Goal: Transaction & Acquisition: Purchase product/service

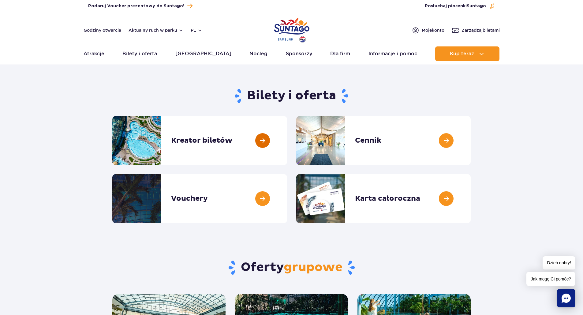
click at [287, 146] on link at bounding box center [287, 140] width 0 height 49
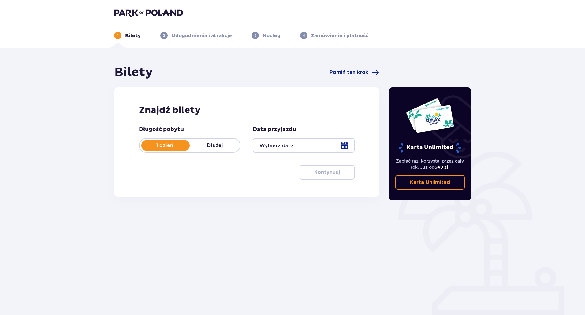
click at [306, 147] on div at bounding box center [304, 145] width 102 height 15
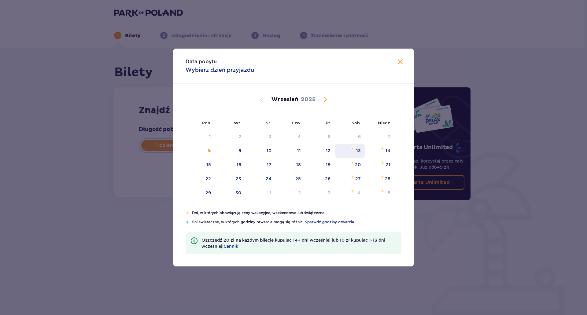
click at [355, 153] on div "13" at bounding box center [350, 150] width 30 height 13
type input "13.09.25"
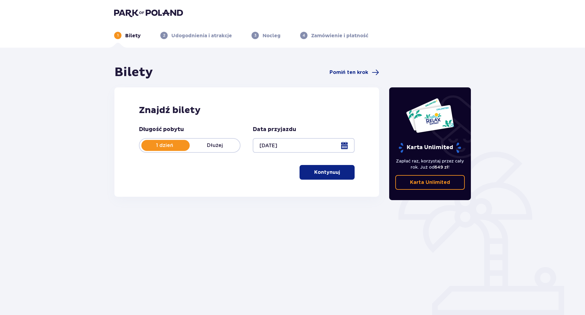
click at [327, 171] on p "Kontynuuj" at bounding box center [327, 172] width 26 height 7
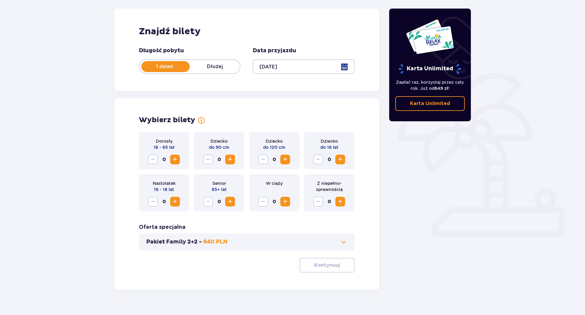
scroll to position [90, 0]
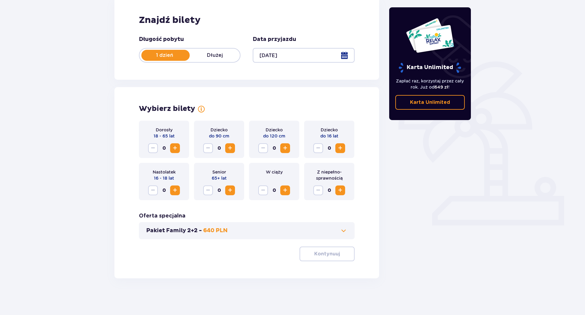
click at [175, 152] on span "Increase" at bounding box center [174, 148] width 7 height 7
click at [178, 146] on span "Increase" at bounding box center [174, 148] width 7 height 7
click at [342, 145] on span "Increase" at bounding box center [339, 148] width 7 height 7
click at [341, 146] on span "Increase" at bounding box center [339, 148] width 7 height 7
click at [323, 255] on p "Kontynuuj" at bounding box center [327, 254] width 26 height 7
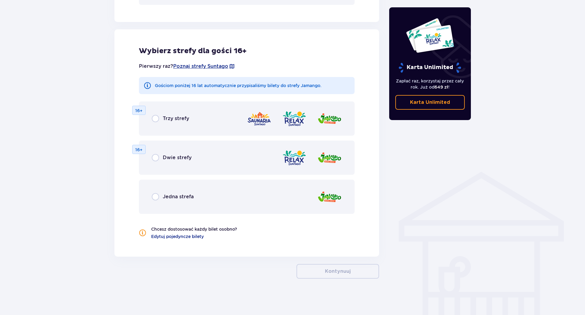
scroll to position [325, 0]
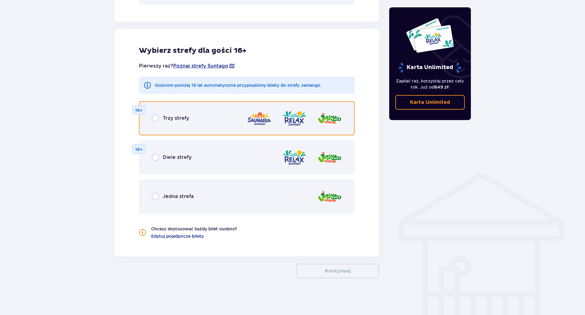
click at [153, 121] on input "radio" at bounding box center [155, 118] width 7 height 7
radio input "true"
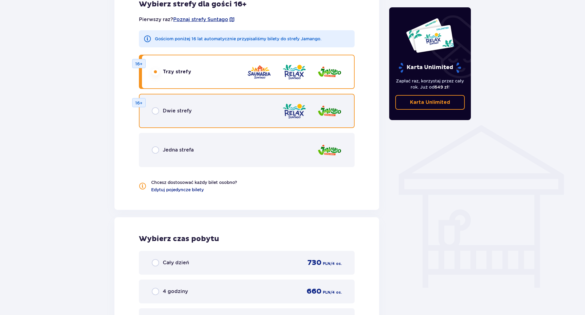
click at [156, 109] on input "radio" at bounding box center [155, 110] width 7 height 7
radio input "true"
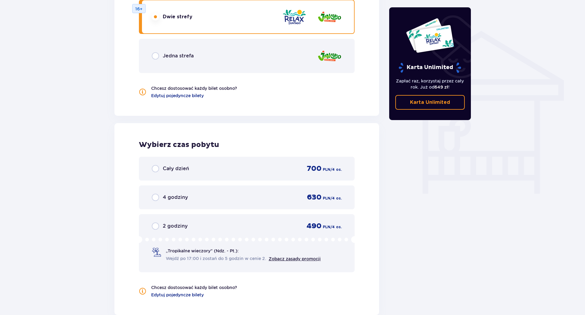
scroll to position [463, 0]
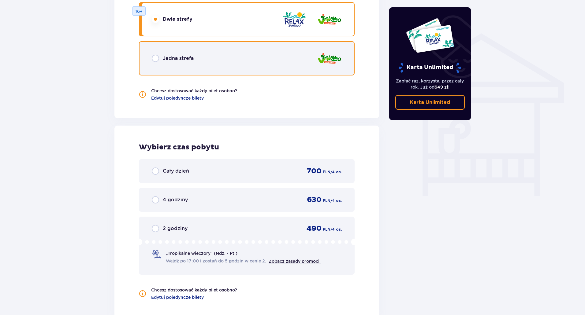
click at [155, 57] on input "radio" at bounding box center [155, 58] width 7 height 7
radio input "true"
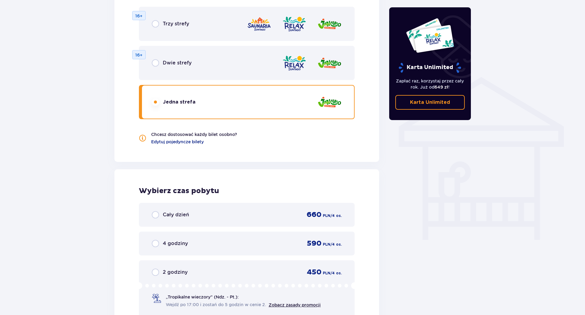
scroll to position [402, 0]
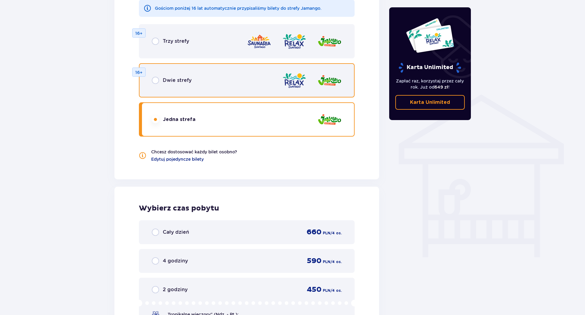
click at [156, 82] on input "radio" at bounding box center [155, 80] width 7 height 7
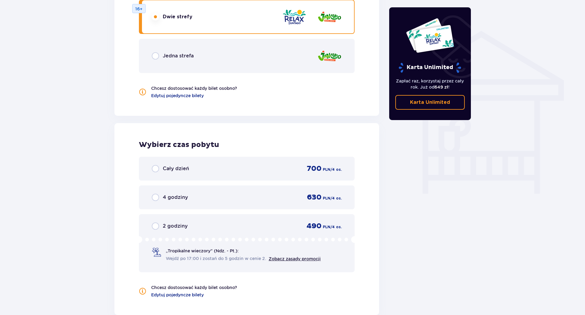
scroll to position [372, 0]
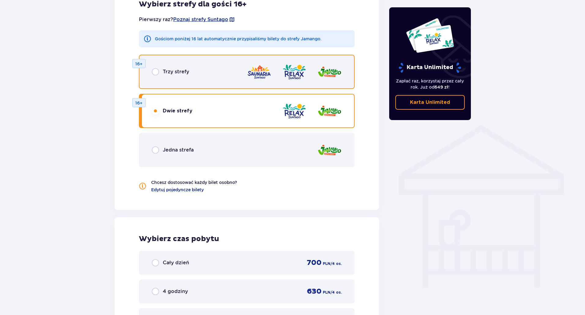
click at [158, 69] on input "radio" at bounding box center [155, 71] width 7 height 7
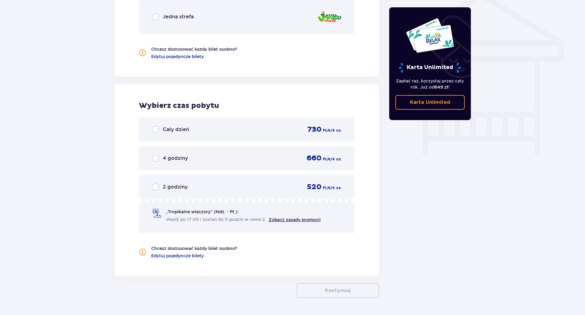
scroll to position [494, 0]
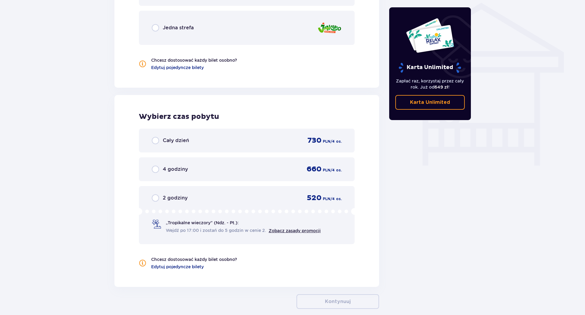
click at [165, 196] on p "2 godziny" at bounding box center [175, 198] width 25 height 7
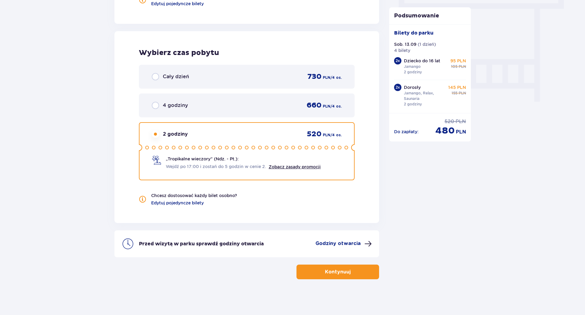
scroll to position [559, 0]
click at [330, 274] on p "Kontynuuj" at bounding box center [338, 271] width 26 height 7
